Goal: Information Seeking & Learning: Check status

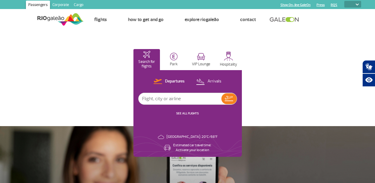
click at [352, 4] on select "PT ENG ESP" at bounding box center [352, 4] width 17 height 7
select select "pt-BR"
click at [344, 1] on select "PT ENG ESP" at bounding box center [352, 4] width 17 height 7
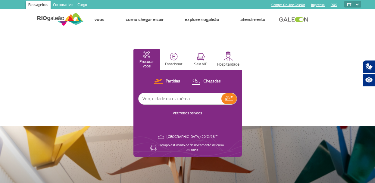
click at [158, 97] on input "text" at bounding box center [180, 98] width 83 height 11
type input "klm"
click at [210, 83] on p "Chegadas" at bounding box center [211, 82] width 17 height 6
click at [227, 100] on img at bounding box center [229, 99] width 9 height 8
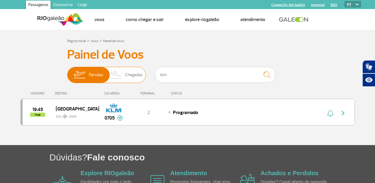
click at [128, 75] on span "Chegadas" at bounding box center [133, 75] width 17 height 16
click at [67, 72] on input "Partidas Chegadas" at bounding box center [67, 72] width 0 height 0
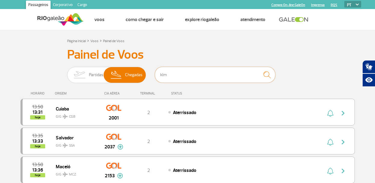
click at [179, 73] on input "klm" at bounding box center [215, 75] width 120 height 16
click at [268, 74] on img "submit" at bounding box center [266, 75] width 13 height 12
click at [173, 73] on input "klm" at bounding box center [215, 75] width 120 height 16
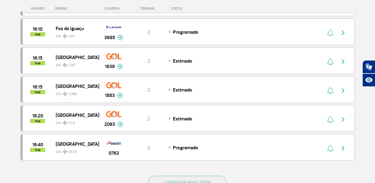
scroll to position [633, 0]
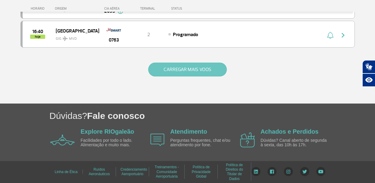
click at [180, 71] on button "CARREGAR MAIS VOOS" at bounding box center [187, 70] width 79 height 14
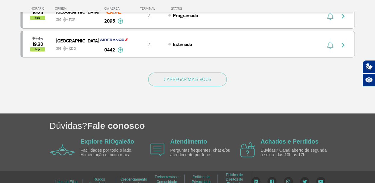
scroll to position [1211, 0]
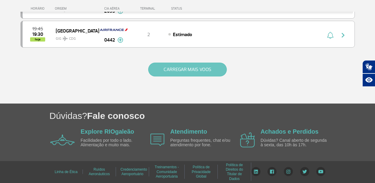
click at [181, 69] on button "CARREGAR MAIS VOOS" at bounding box center [187, 70] width 79 height 14
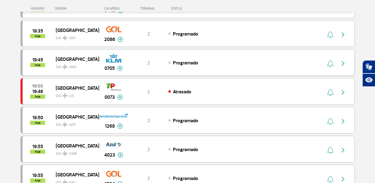
scroll to position [1239, 0]
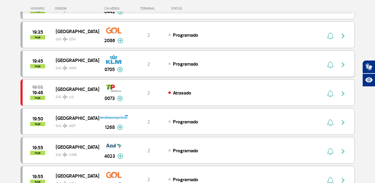
click at [122, 64] on div "0705" at bounding box center [114, 63] width 30 height 19
click at [120, 70] on img at bounding box center [120, 69] width 6 height 5
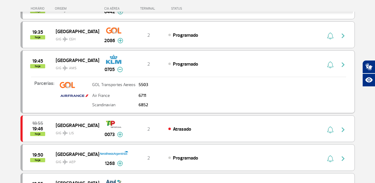
click at [344, 65] on img "button" at bounding box center [342, 64] width 7 height 7
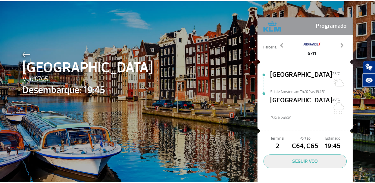
scroll to position [12, 0]
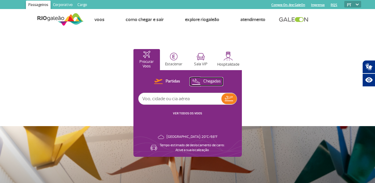
click at [204, 85] on button "Chegadas" at bounding box center [206, 82] width 33 height 8
click at [182, 97] on input "text" at bounding box center [180, 98] width 83 height 11
type input "klm"
click at [227, 99] on img at bounding box center [229, 99] width 9 height 8
